Goal: Information Seeking & Learning: Find specific page/section

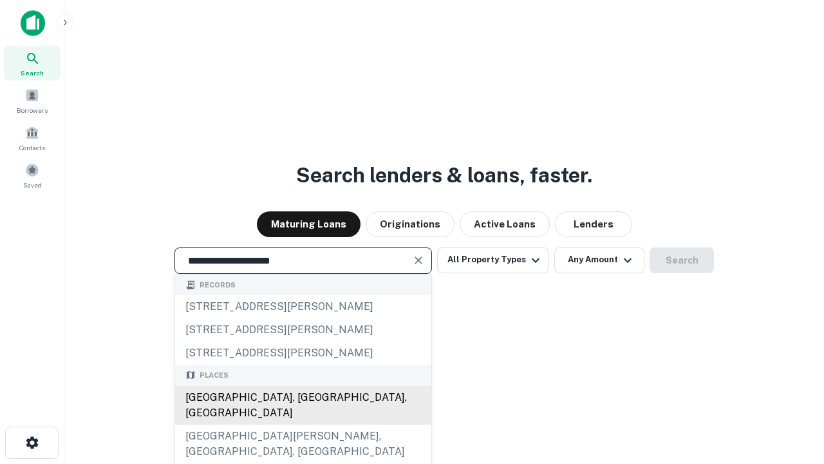
click at [303, 424] on div "[GEOGRAPHIC_DATA], [GEOGRAPHIC_DATA], [GEOGRAPHIC_DATA]" at bounding box center [303, 405] width 256 height 39
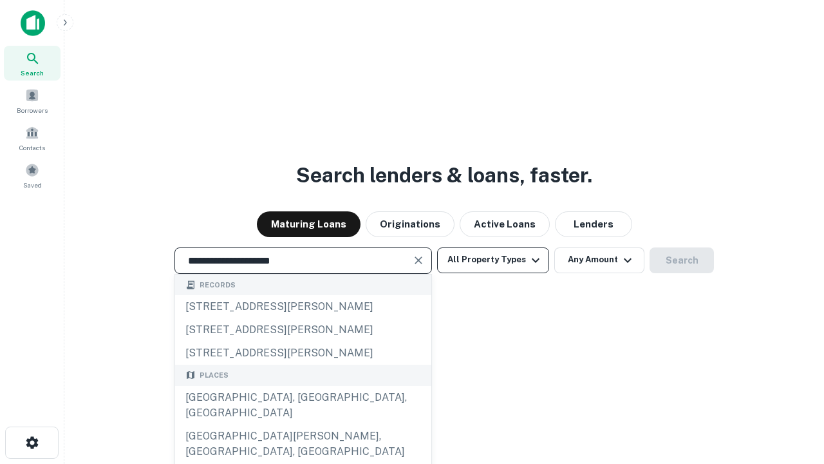
click at [493, 260] on button "All Property Types" at bounding box center [493, 260] width 112 height 26
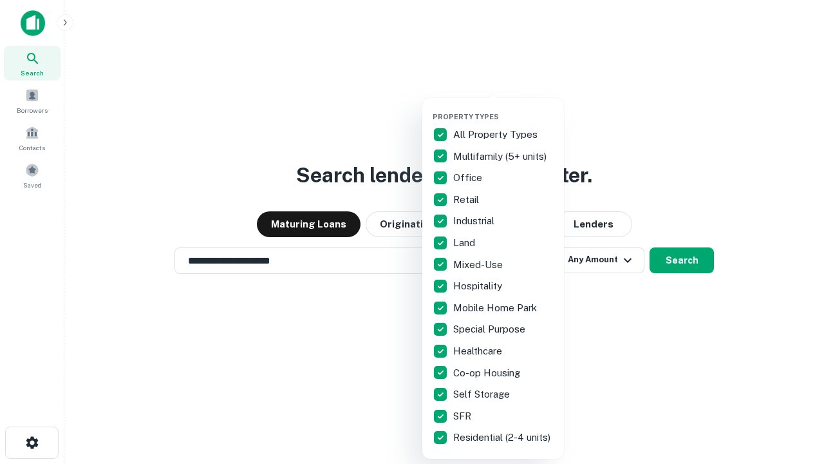
type input "**********"
click at [504, 108] on button "button" at bounding box center [504, 108] width 142 height 1
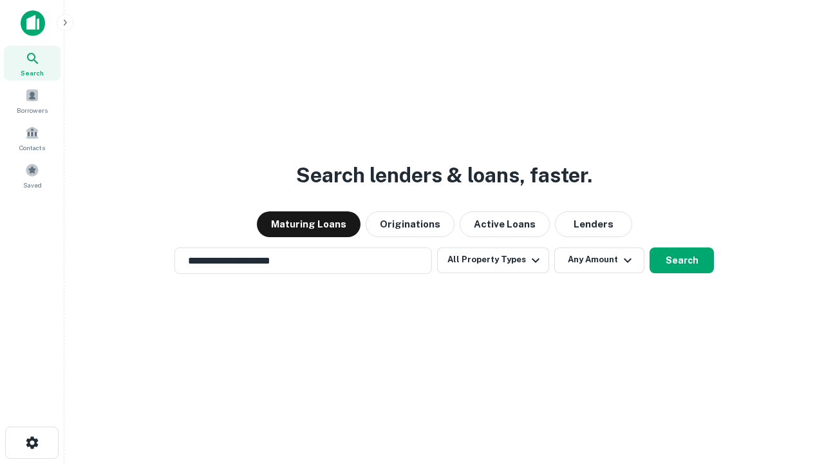
scroll to position [8, 155]
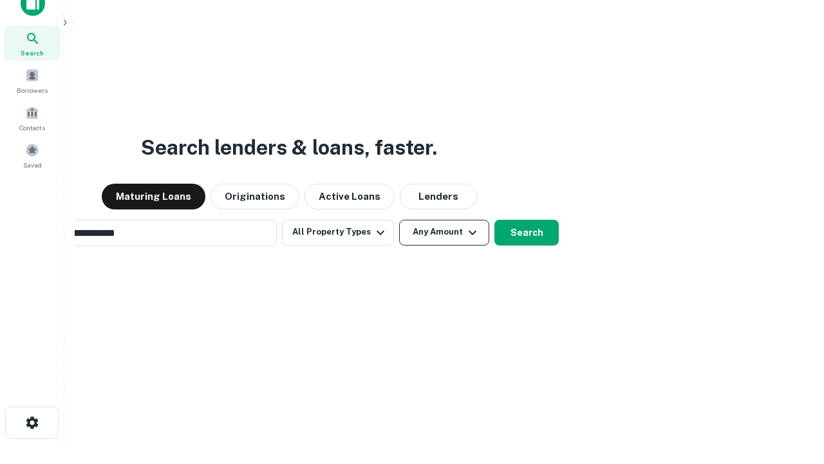
click at [399, 220] on button "Any Amount" at bounding box center [444, 233] width 90 height 26
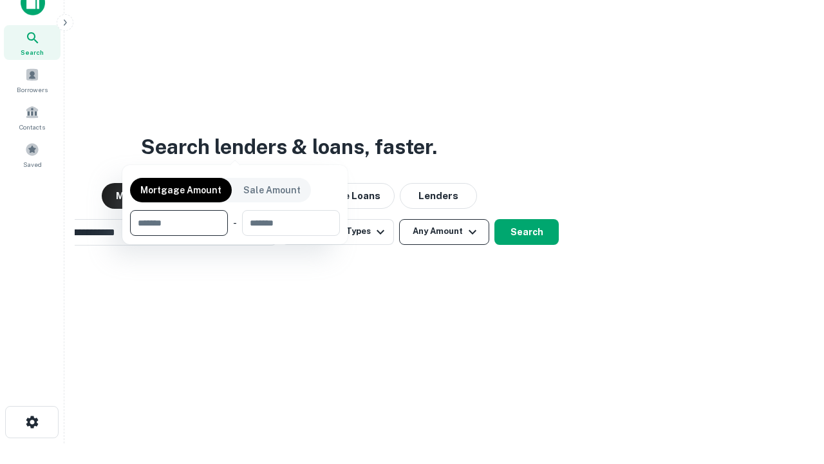
scroll to position [93, 365]
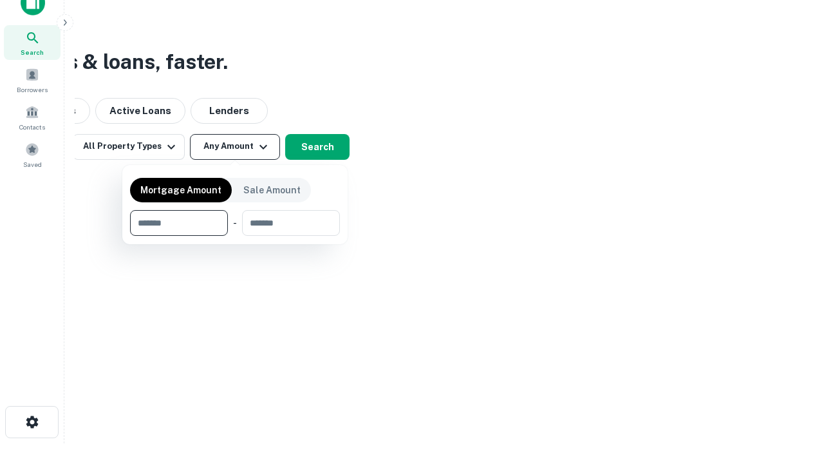
type input "*******"
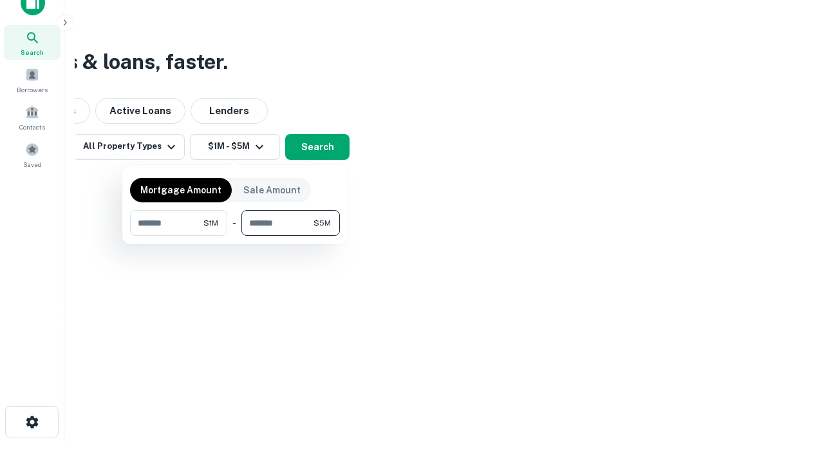
type input "*******"
click at [235, 236] on button "button" at bounding box center [235, 236] width 210 height 1
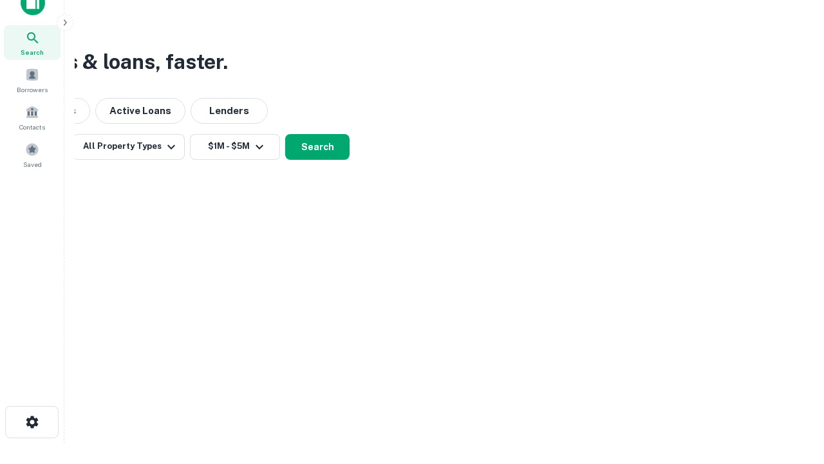
scroll to position [8, 238]
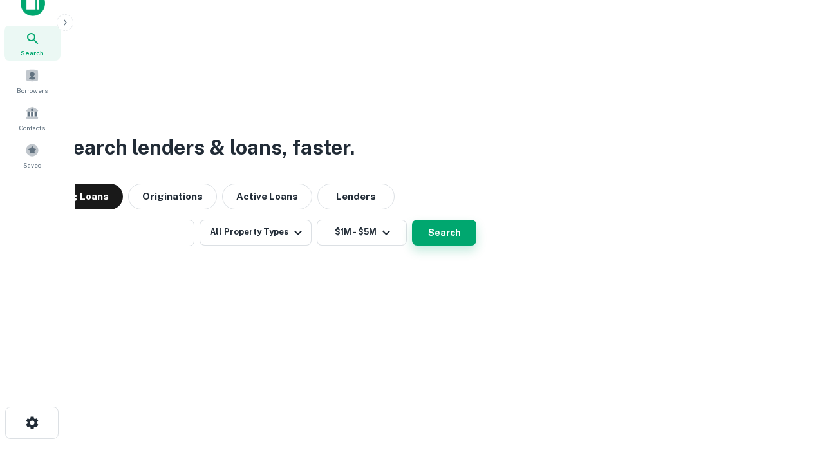
click at [412, 220] on button "Search" at bounding box center [444, 233] width 64 height 26
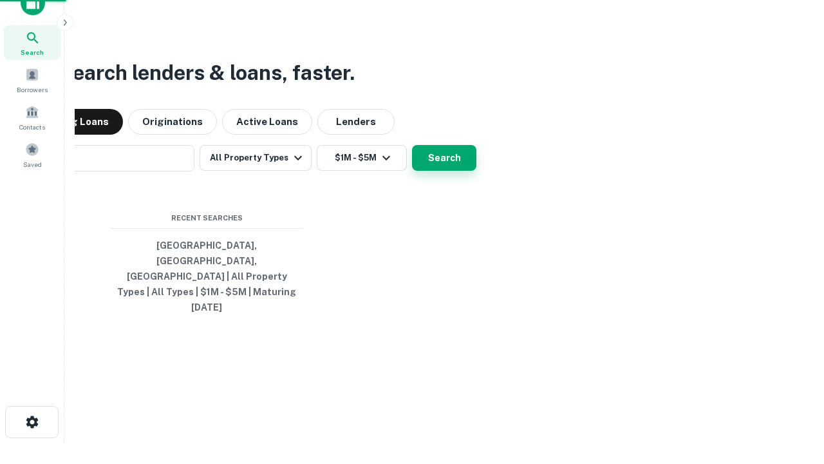
scroll to position [34, 365]
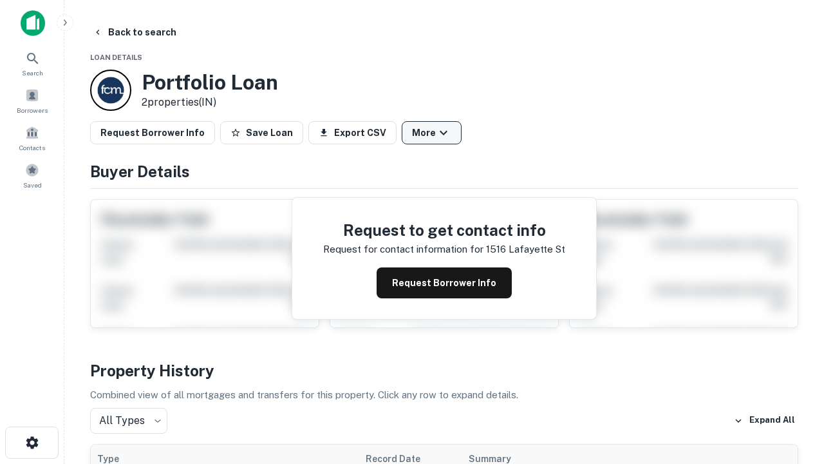
click at [432, 133] on button "More" at bounding box center [432, 132] width 60 height 23
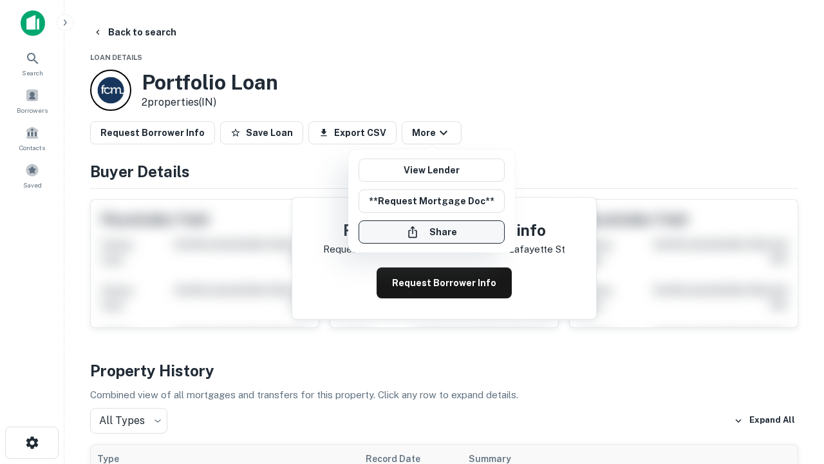
click at [432, 232] on button "Share" at bounding box center [432, 231] width 146 height 23
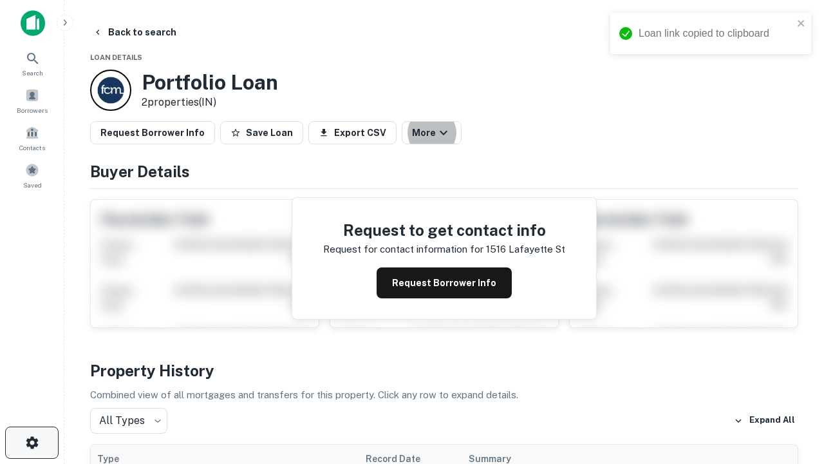
click at [32, 442] on icon "button" at bounding box center [31, 442] width 15 height 15
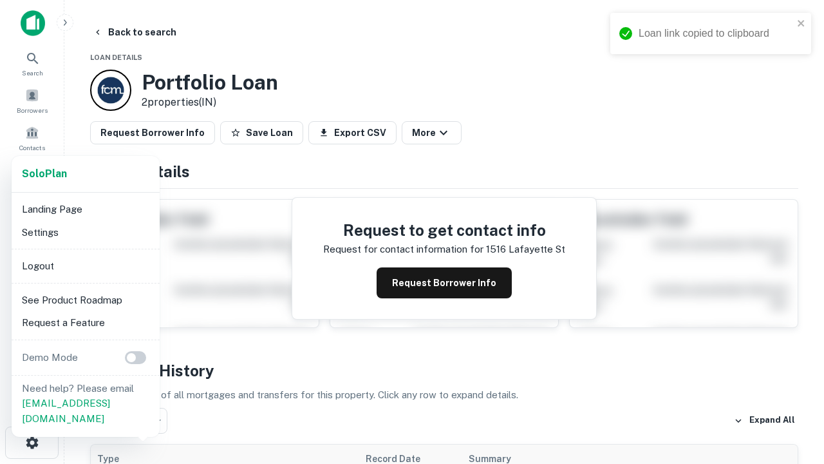
click at [85, 265] on li "Logout" at bounding box center [86, 265] width 138 height 23
